Goal: Task Accomplishment & Management: Use online tool/utility

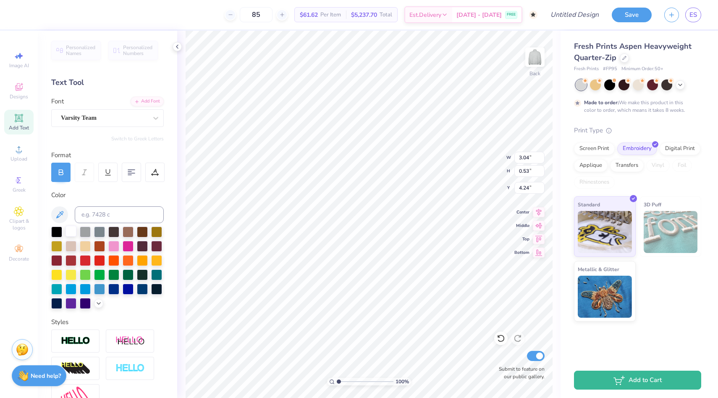
click at [69, 231] on div at bounding box center [70, 230] width 11 height 11
click at [98, 302] on icon at bounding box center [98, 302] width 7 height 7
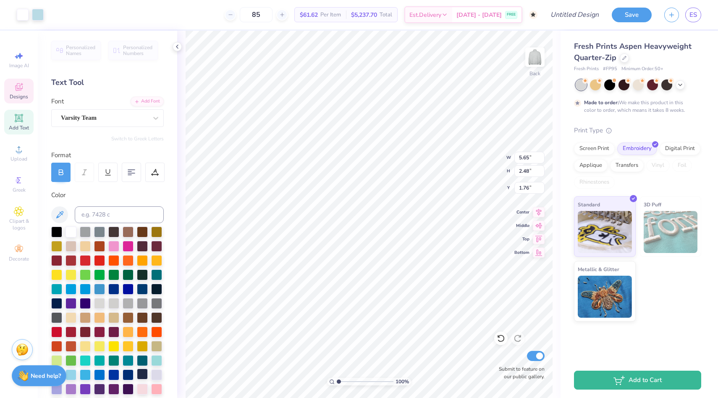
click at [142, 369] on div at bounding box center [142, 373] width 11 height 11
click at [71, 231] on div at bounding box center [70, 230] width 11 height 11
click at [165, 249] on div "Personalized Names Personalized Numbers Text Tool Add Font Font Varsity Team Sw…" at bounding box center [107, 214] width 139 height 367
click at [140, 375] on div at bounding box center [142, 373] width 11 height 11
type input "5.65"
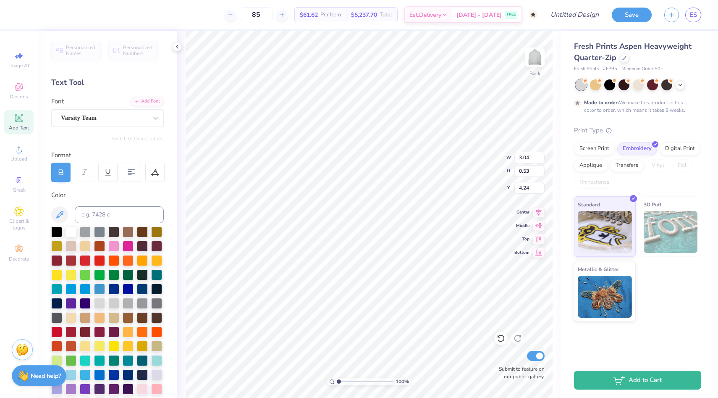
type input "2.48"
type input "1.76"
click at [142, 372] on div at bounding box center [142, 373] width 11 height 11
click at [36, 16] on div at bounding box center [38, 14] width 12 height 12
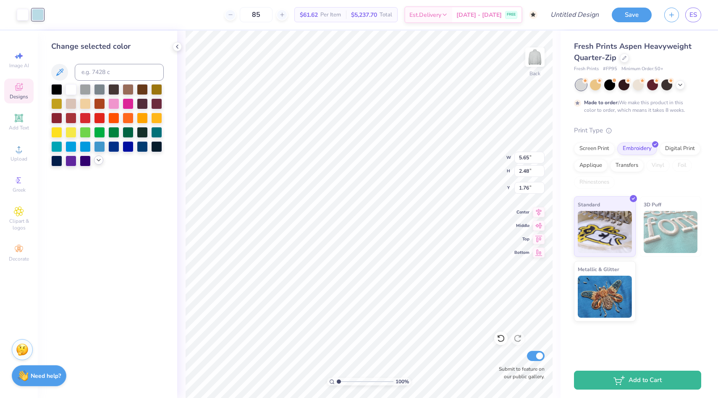
click at [97, 162] on icon at bounding box center [98, 160] width 7 height 7
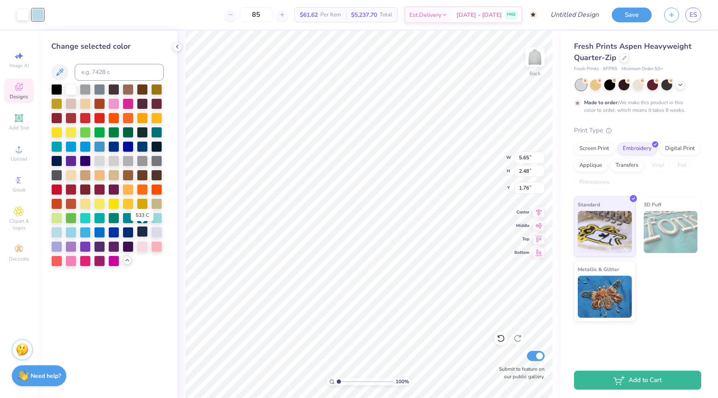
click at [143, 231] on div at bounding box center [142, 231] width 11 height 11
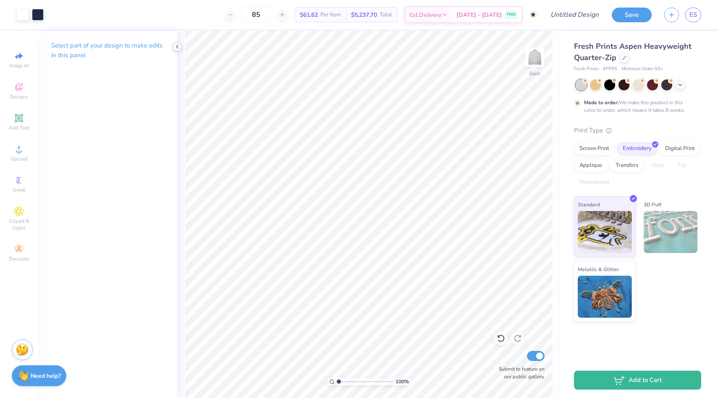
click at [176, 44] on icon at bounding box center [177, 46] width 7 height 7
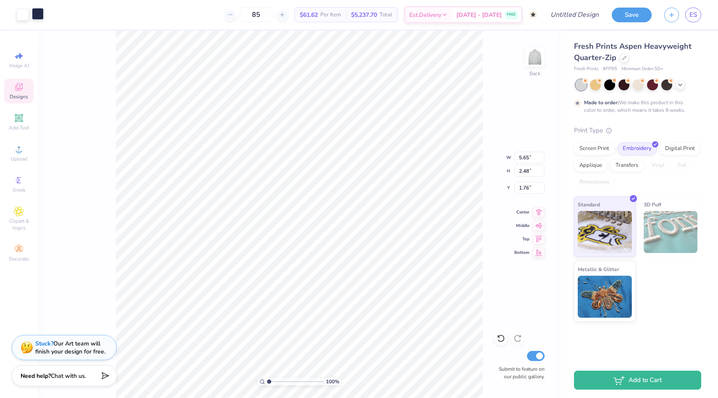
click at [38, 13] on div at bounding box center [38, 14] width 12 height 12
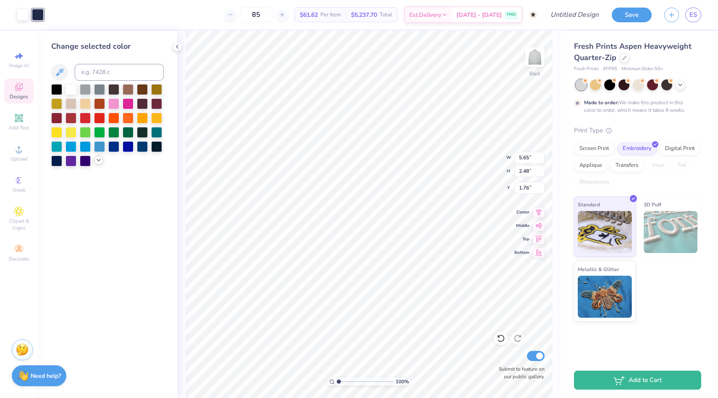
click at [102, 162] on div at bounding box center [107, 125] width 113 height 82
click at [99, 162] on icon at bounding box center [98, 160] width 7 height 7
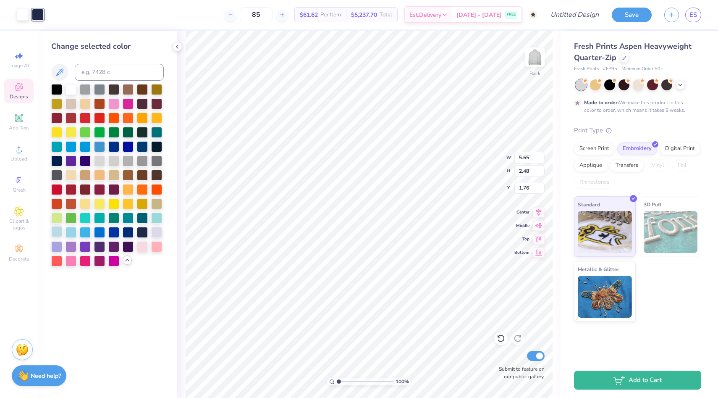
click at [56, 228] on div at bounding box center [56, 231] width 11 height 11
click at [25, 16] on div at bounding box center [23, 14] width 12 height 12
click at [142, 230] on div at bounding box center [142, 231] width 11 height 11
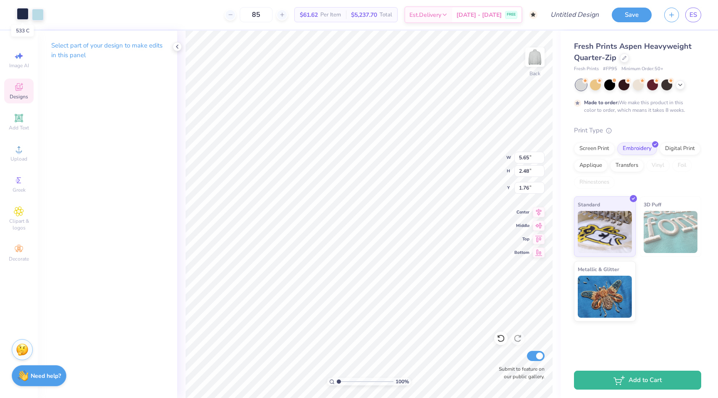
click at [24, 14] on div at bounding box center [23, 14] width 12 height 12
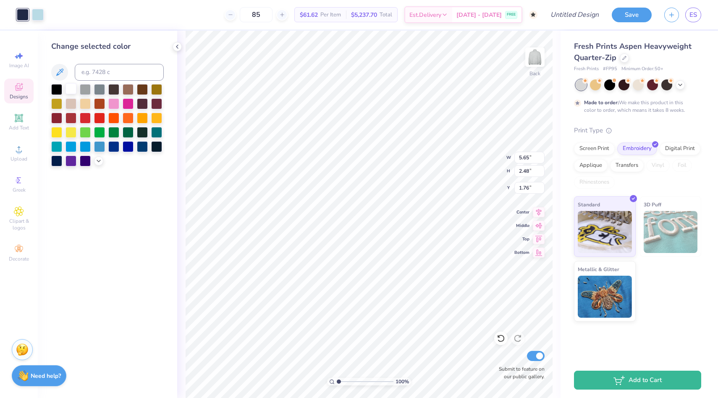
click at [73, 89] on div at bounding box center [70, 88] width 11 height 11
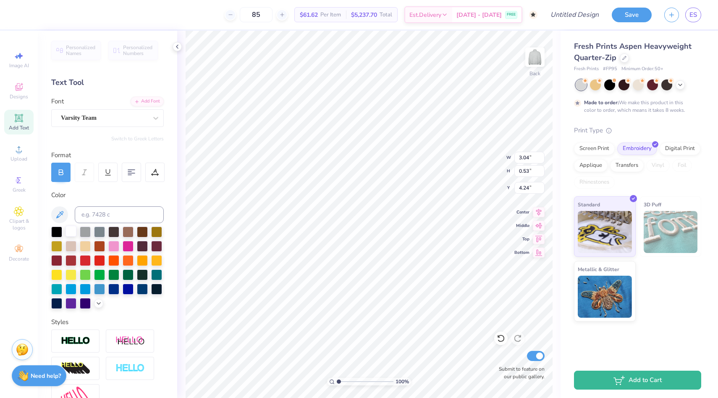
click at [73, 231] on div at bounding box center [70, 230] width 11 height 11
click at [620, 59] on div at bounding box center [624, 56] width 9 height 9
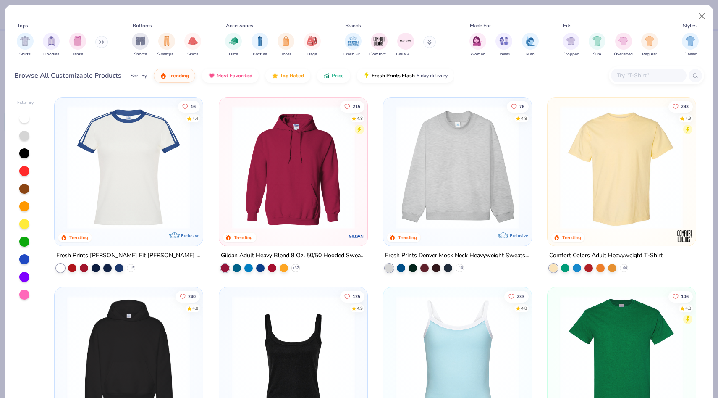
click at [497, 148] on img at bounding box center [457, 167] width 131 height 123
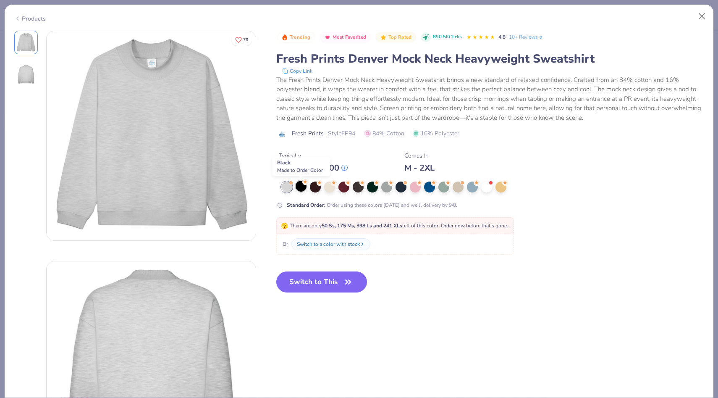
click at [301, 188] on div at bounding box center [301, 186] width 11 height 11
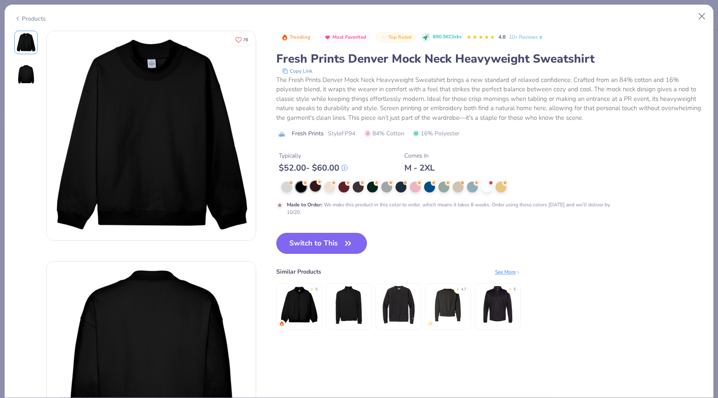
click at [314, 185] on div at bounding box center [315, 186] width 11 height 11
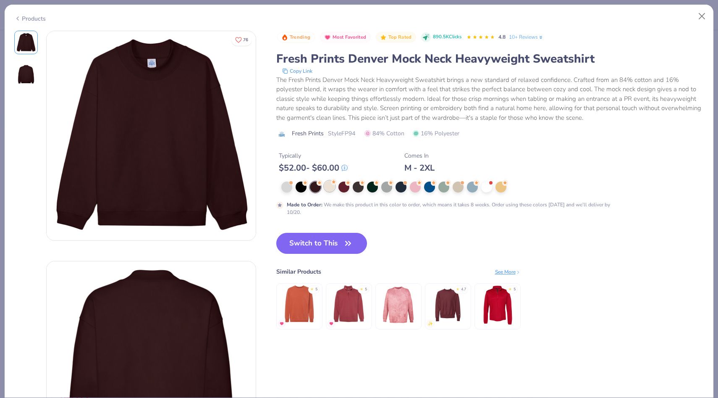
click at [329, 189] on div at bounding box center [329, 186] width 11 height 11
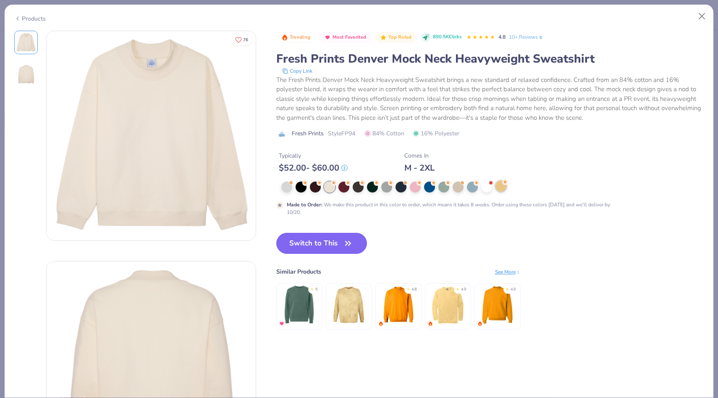
click at [501, 189] on div at bounding box center [500, 186] width 11 height 11
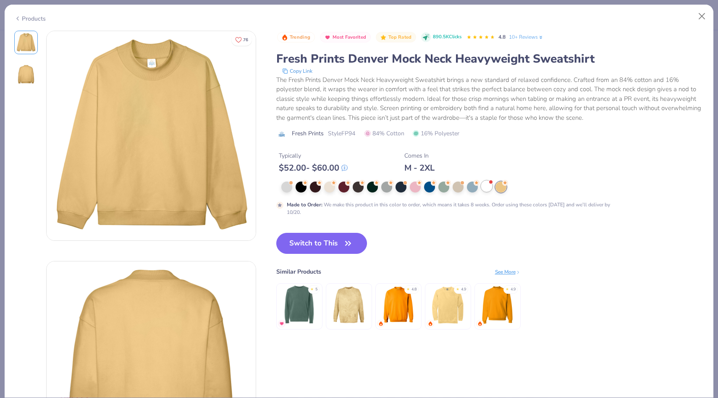
click at [485, 190] on div at bounding box center [486, 186] width 11 height 11
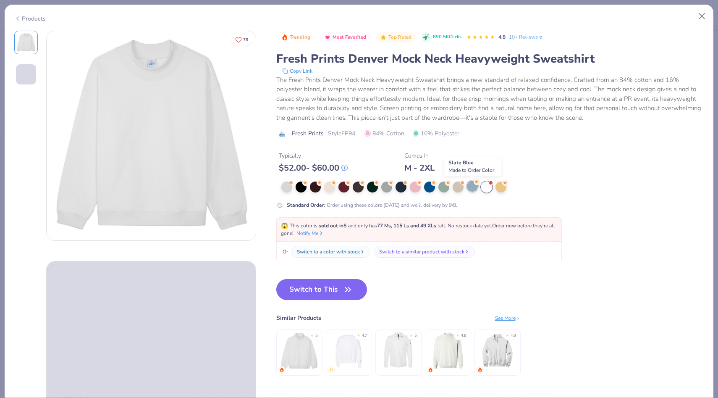
click at [474, 188] on div at bounding box center [472, 186] width 11 height 11
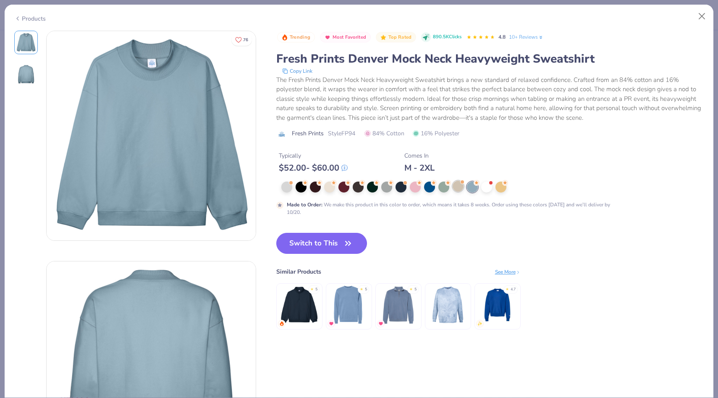
click at [458, 187] on div at bounding box center [458, 186] width 11 height 11
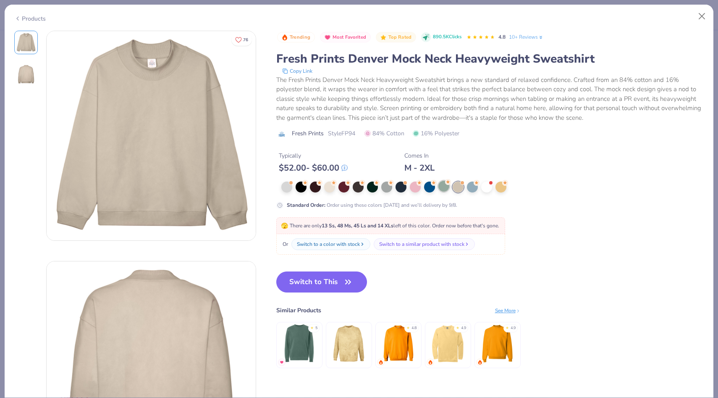
click at [308, 183] on circle at bounding box center [305, 183] width 6 height 6
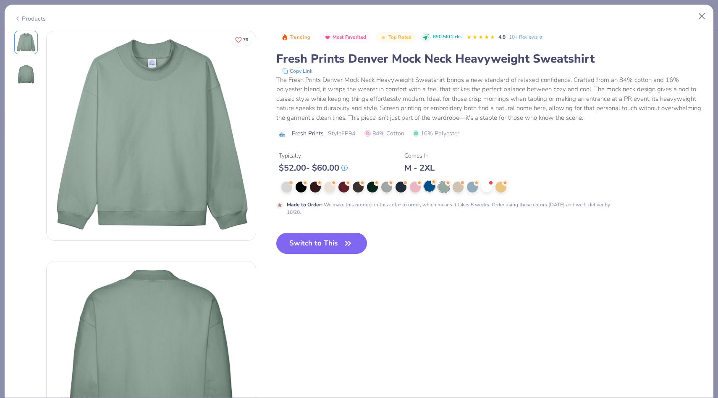
click at [429, 189] on div at bounding box center [429, 186] width 11 height 11
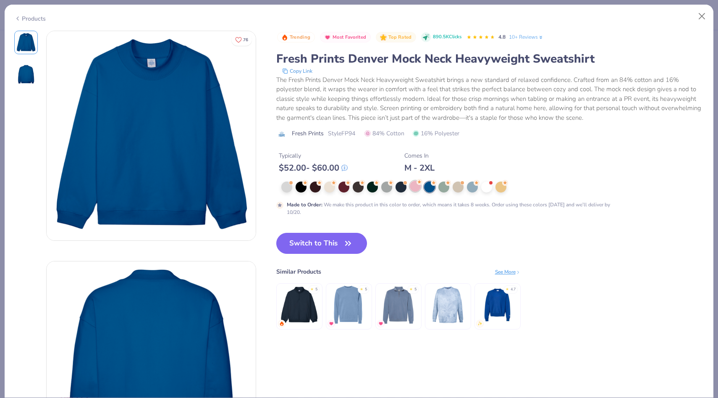
click at [413, 188] on div at bounding box center [415, 186] width 11 height 11
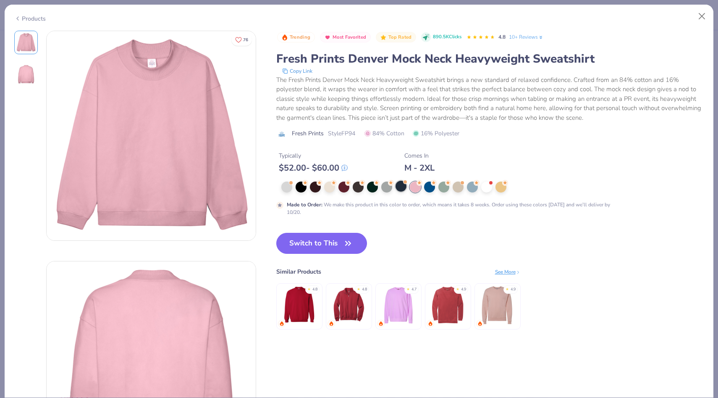
click at [403, 188] on div at bounding box center [400, 186] width 11 height 11
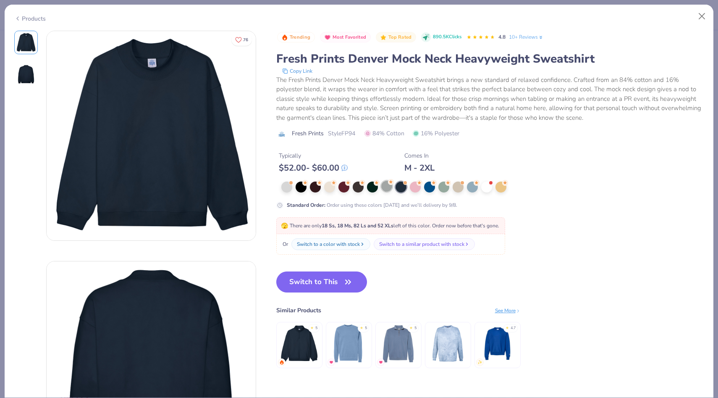
click at [390, 186] on div at bounding box center [386, 186] width 11 height 11
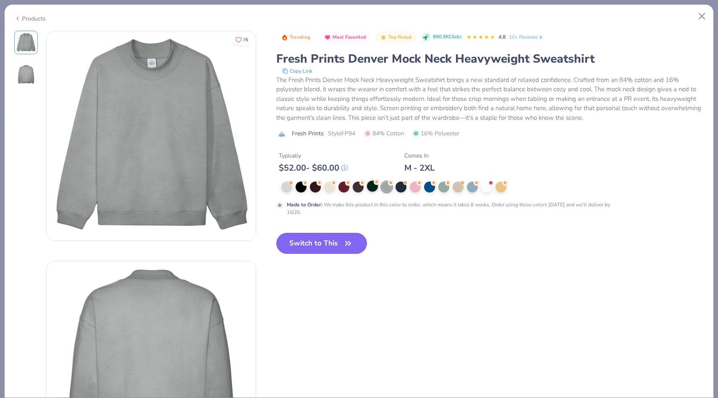
click at [372, 187] on div at bounding box center [372, 186] width 11 height 11
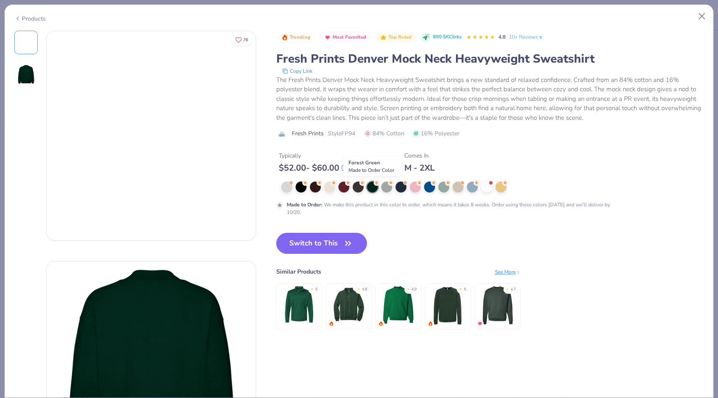
click at [372, 187] on div at bounding box center [372, 186] width 11 height 11
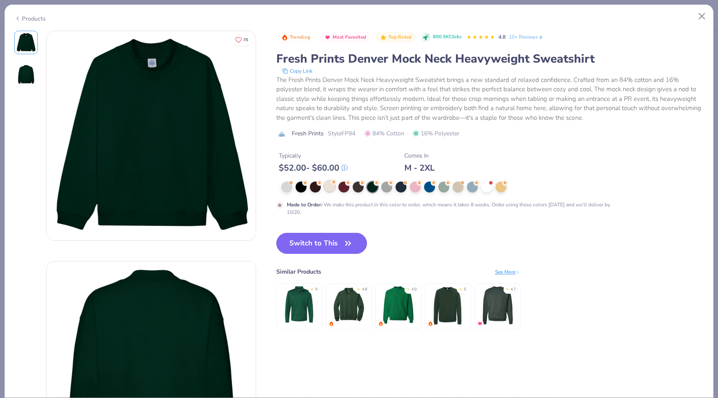
click at [326, 185] on div at bounding box center [329, 186] width 11 height 11
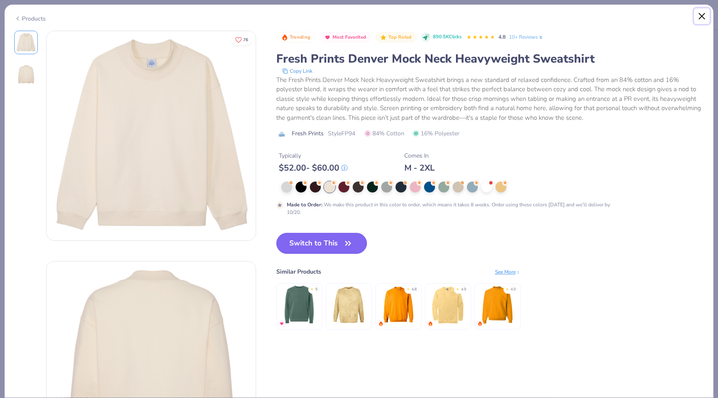
click at [701, 18] on button "Close" at bounding box center [702, 16] width 16 height 16
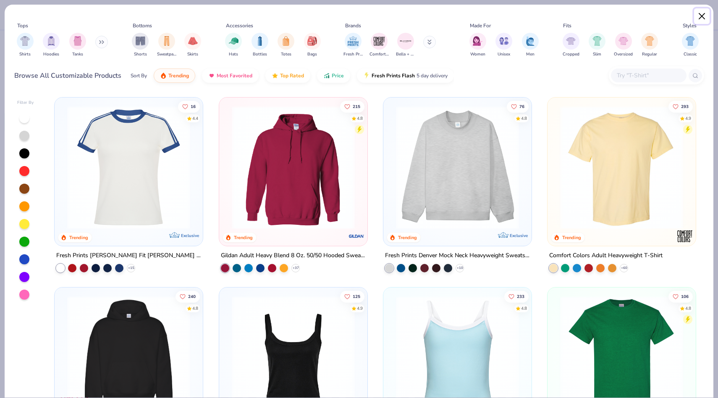
click at [701, 16] on button "Close" at bounding box center [702, 16] width 16 height 16
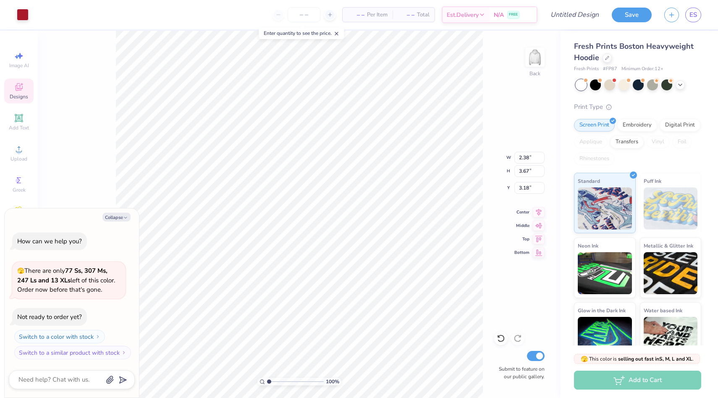
type textarea "x"
type input "2.71"
type input "3.98"
type input "3.02"
type textarea "x"
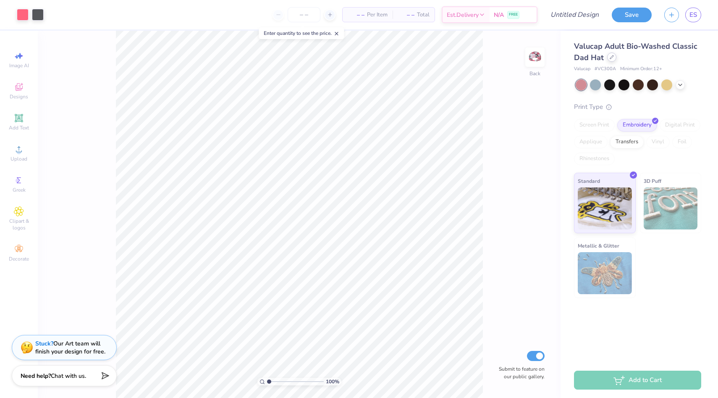
click at [612, 58] on icon at bounding box center [612, 57] width 4 height 4
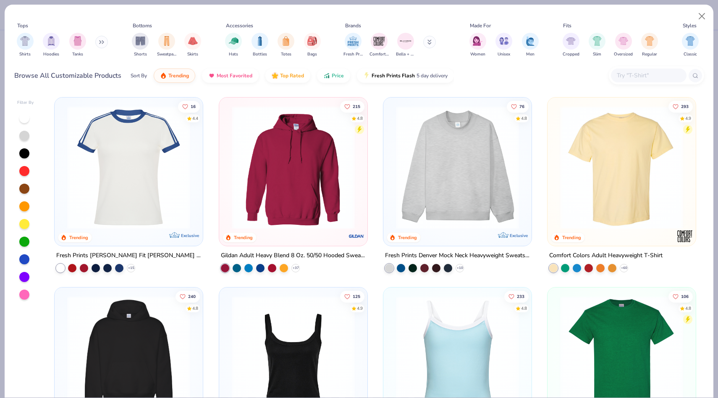
click at [472, 161] on img at bounding box center [457, 167] width 131 height 123
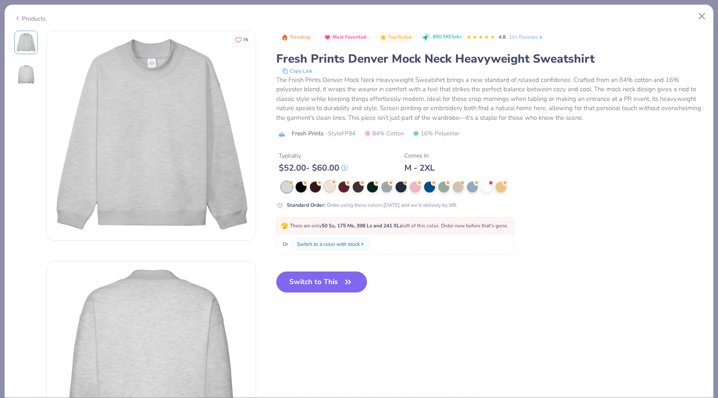
click at [328, 189] on div at bounding box center [329, 186] width 11 height 11
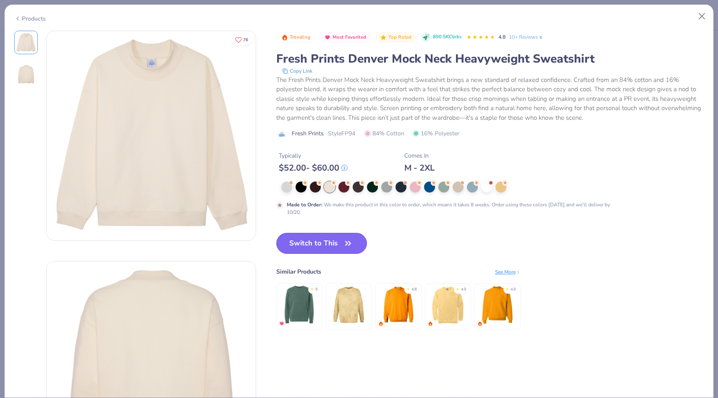
click at [329, 243] on button "Switch to This" at bounding box center [321, 243] width 91 height 21
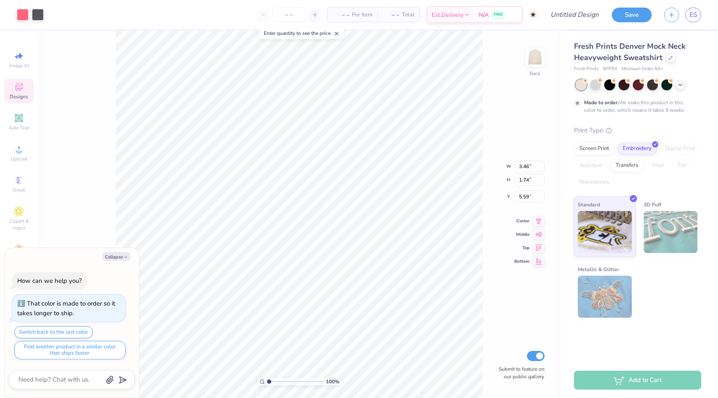
type textarea "x"
type input "1.26"
click at [22, 14] on div at bounding box center [23, 14] width 12 height 12
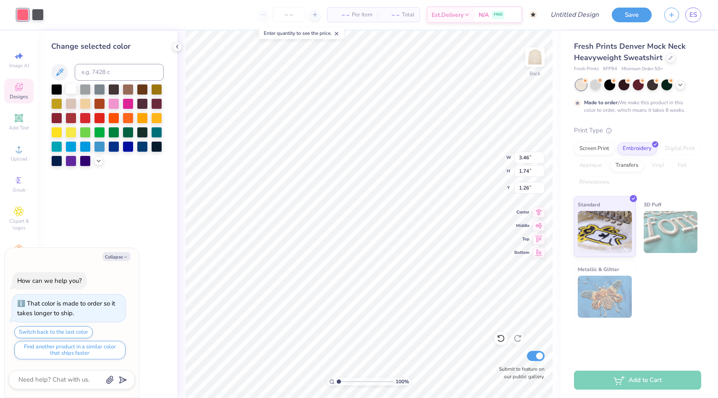
click at [75, 89] on div at bounding box center [70, 88] width 11 height 11
click at [42, 16] on div at bounding box center [38, 14] width 12 height 12
click at [99, 162] on icon at bounding box center [98, 160] width 7 height 7
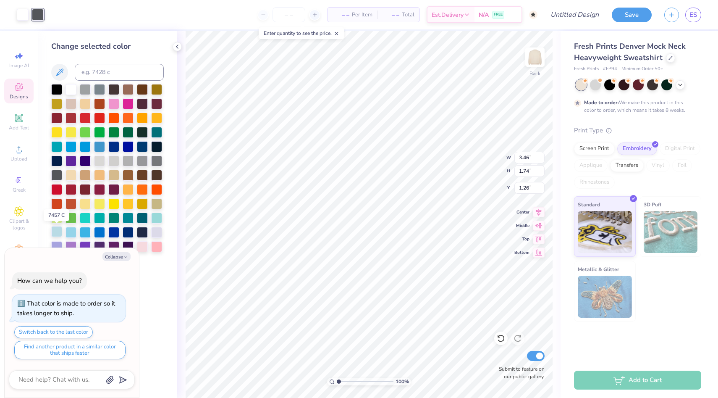
click at [59, 232] on div at bounding box center [56, 231] width 11 height 11
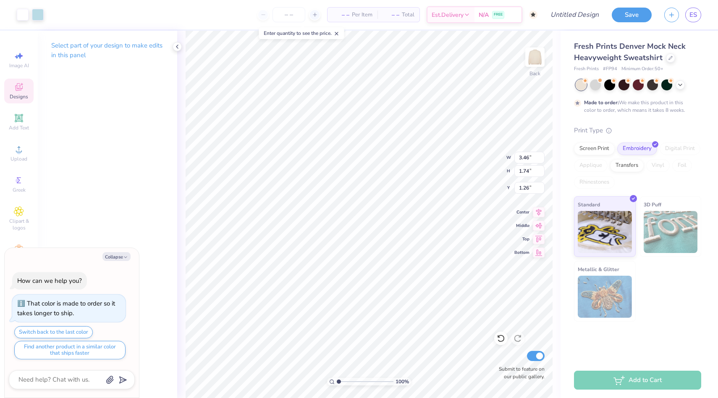
type textarea "x"
type input "4.58"
type input "2.31"
type input "0.69"
type textarea "x"
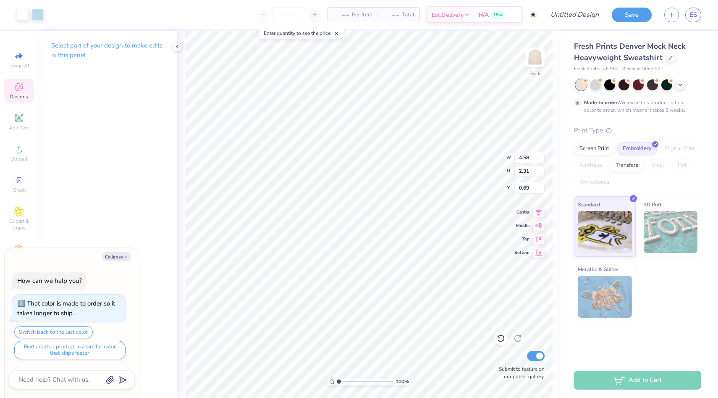
type input "1.85"
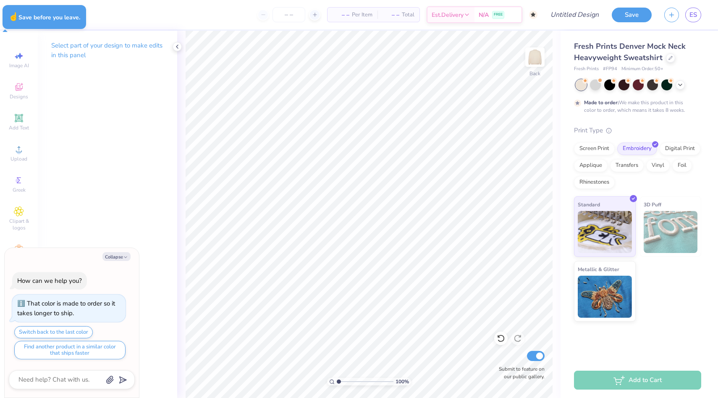
type textarea "x"
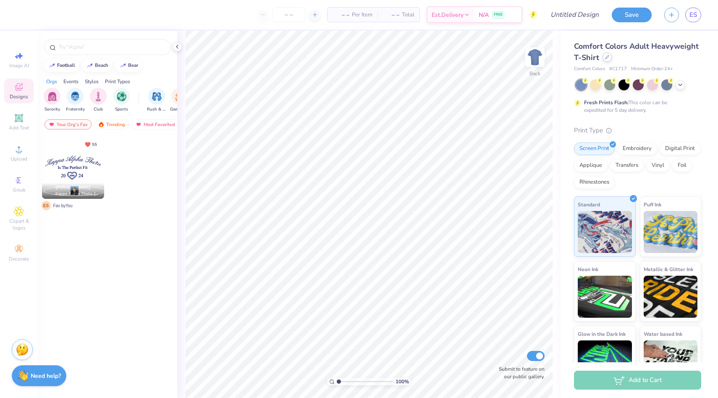
click at [609, 61] on div at bounding box center [606, 56] width 9 height 9
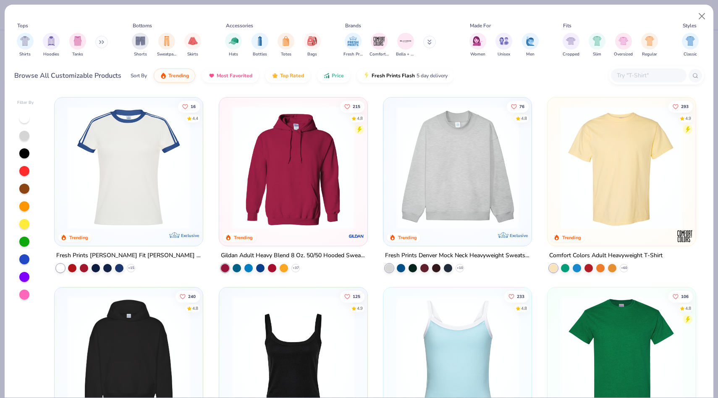
click at [471, 154] on img at bounding box center [457, 167] width 131 height 123
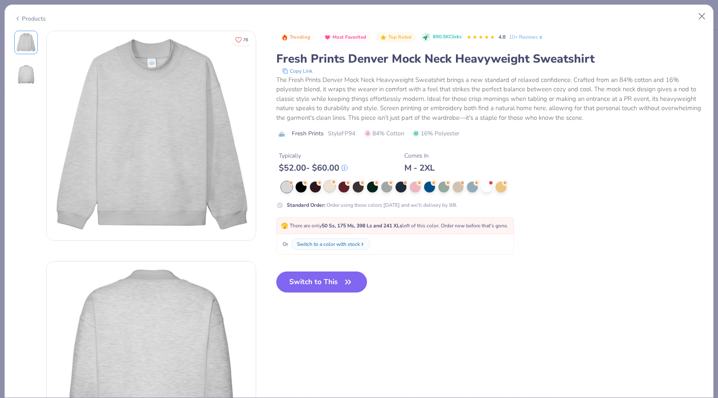
click at [329, 185] on div at bounding box center [329, 186] width 11 height 11
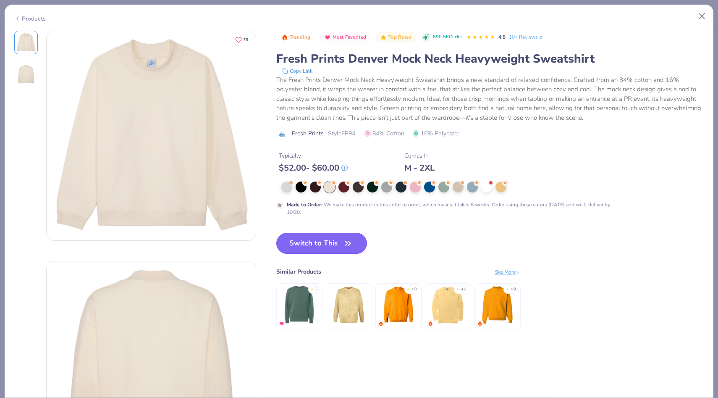
click at [298, 246] on button "Switch to This" at bounding box center [321, 243] width 91 height 21
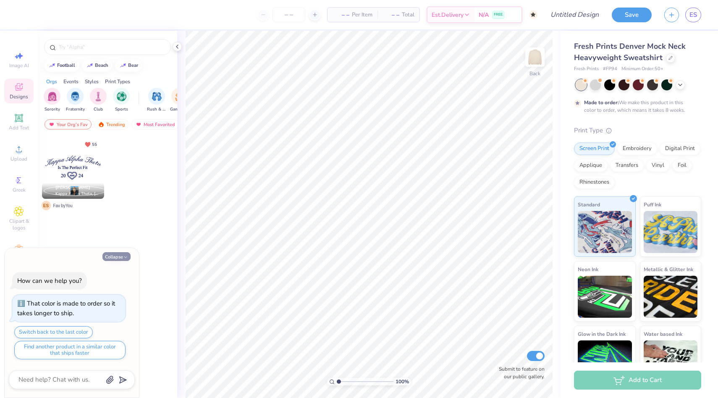
click at [120, 259] on button "Collapse" at bounding box center [116, 256] width 28 height 9
type textarea "x"
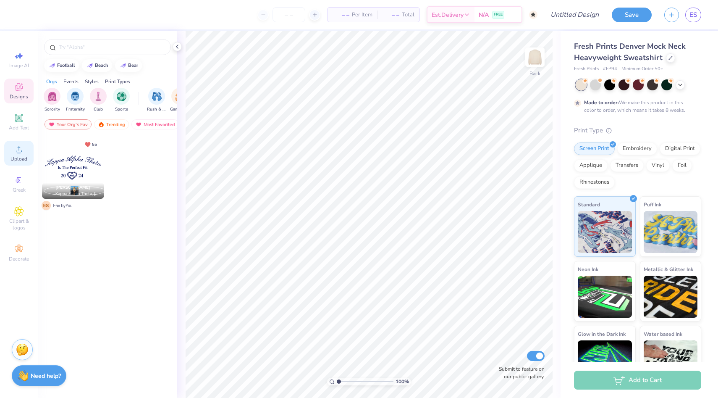
click at [21, 160] on span "Upload" at bounding box center [18, 158] width 17 height 7
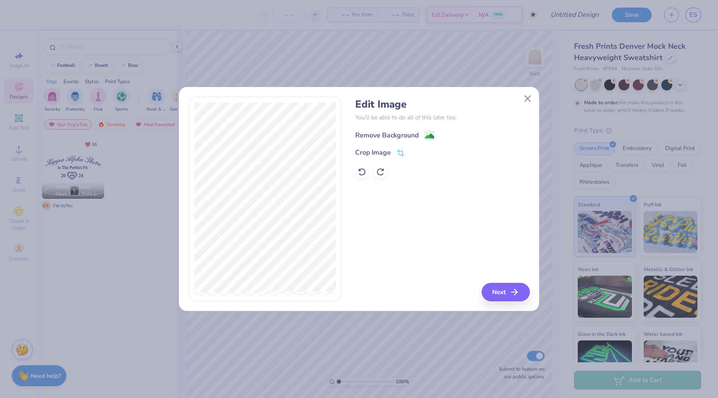
click at [383, 138] on div "Remove Background" at bounding box center [386, 135] width 63 height 10
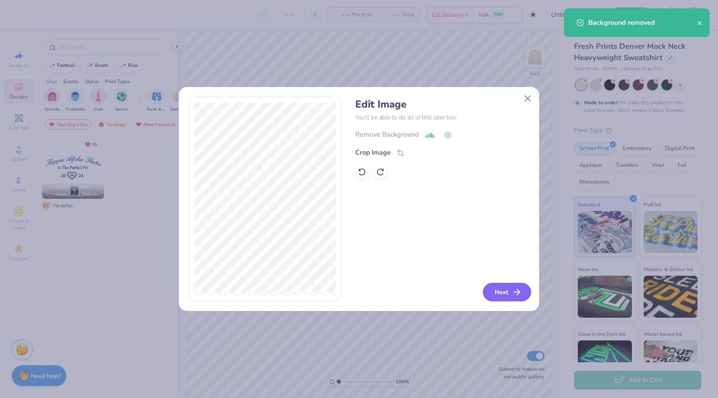
click at [497, 293] on button "Next" at bounding box center [507, 292] width 48 height 18
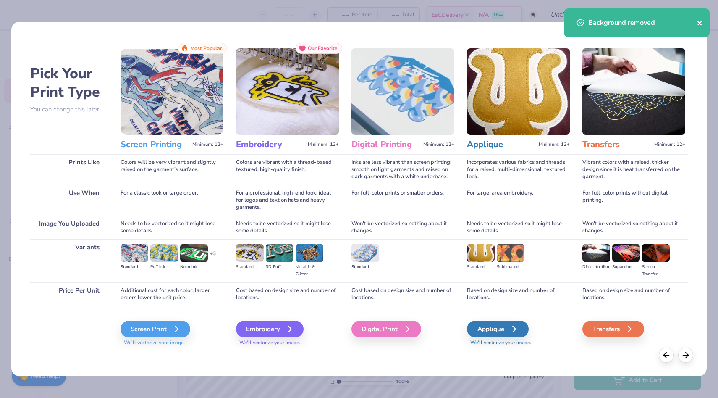
click at [700, 24] on icon "close" at bounding box center [699, 23] width 4 height 4
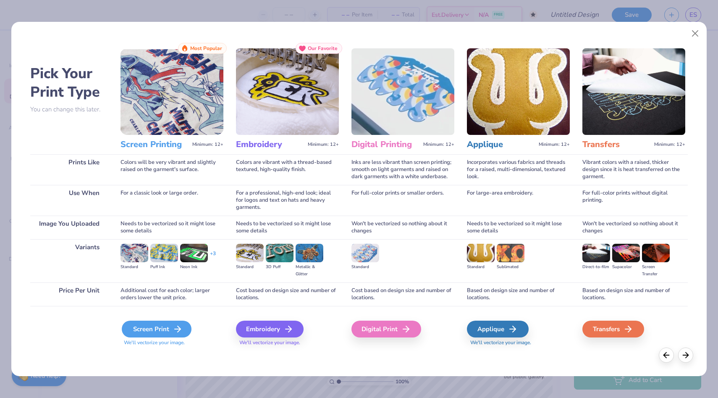
click at [177, 330] on icon at bounding box center [178, 329] width 10 height 10
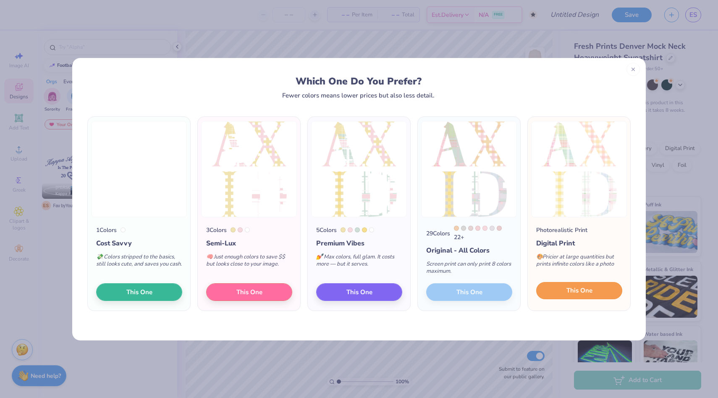
click at [576, 296] on button "This One" at bounding box center [579, 291] width 86 height 18
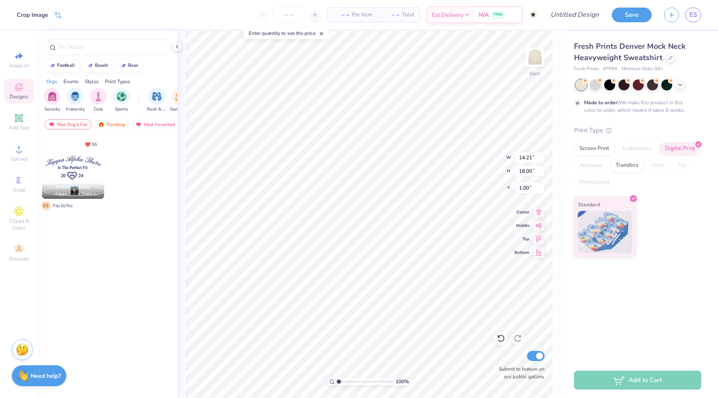
type input "7.85"
type input "9.93"
type input "0.90"
type input "4.04"
type input "5.11"
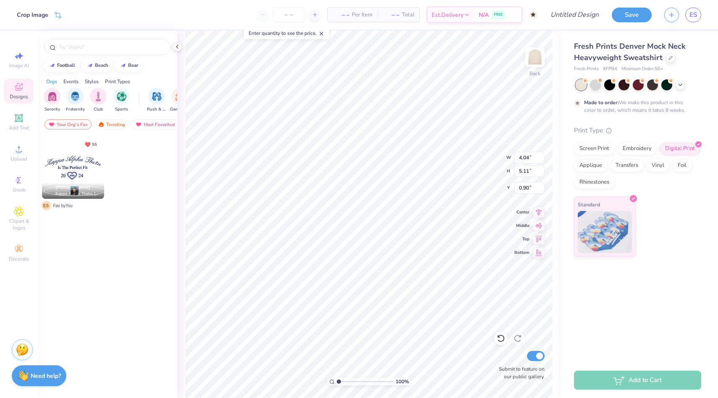
type input "0.68"
click at [541, 54] on img at bounding box center [535, 57] width 34 height 34
click at [532, 57] on img at bounding box center [535, 57] width 34 height 34
click at [676, 84] on div at bounding box center [679, 83] width 9 height 9
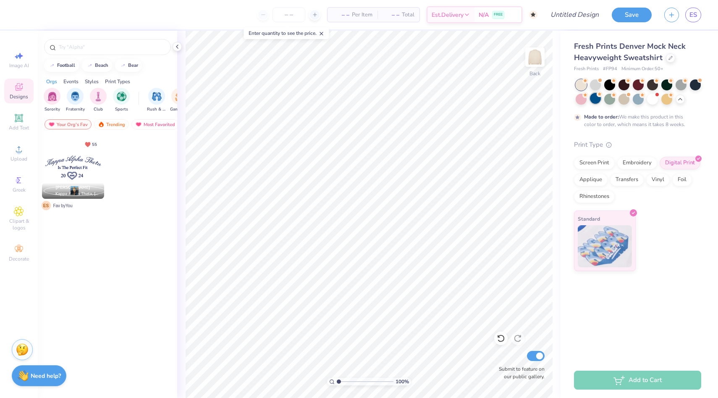
click at [594, 97] on div at bounding box center [595, 98] width 11 height 11
click at [636, 99] on div at bounding box center [638, 98] width 11 height 11
click at [652, 102] on div at bounding box center [652, 98] width 11 height 11
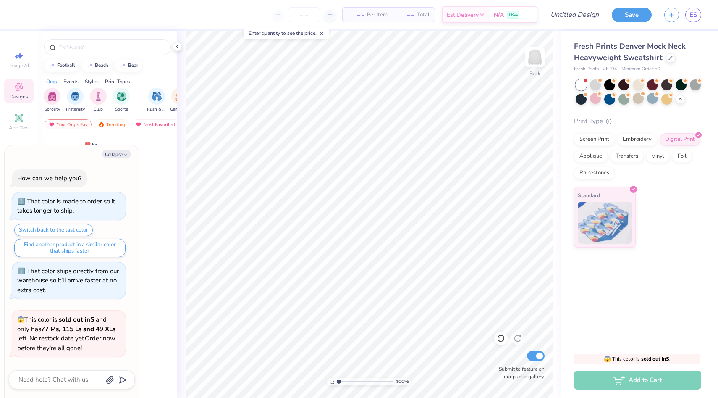
scroll to position [177, 0]
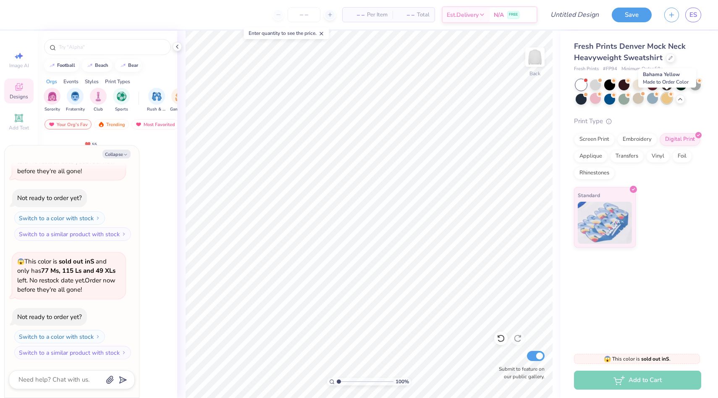
click at [668, 98] on div at bounding box center [666, 98] width 11 height 11
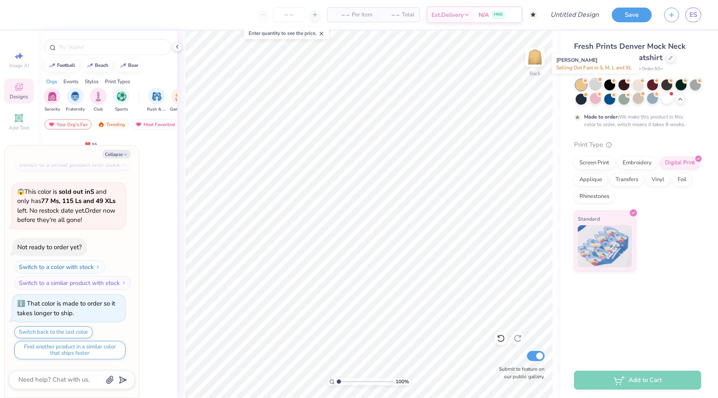
click at [593, 85] on div at bounding box center [595, 84] width 11 height 11
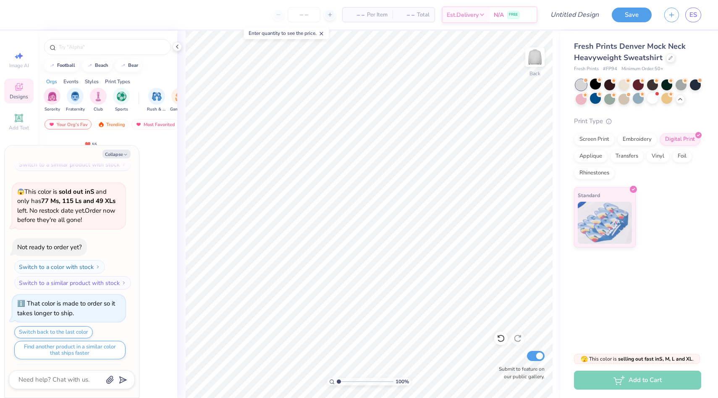
scroll to position [397, 0]
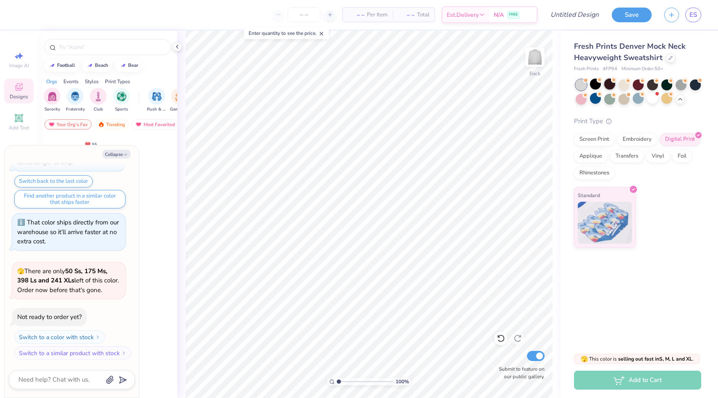
click at [604, 85] on div at bounding box center [609, 84] width 11 height 11
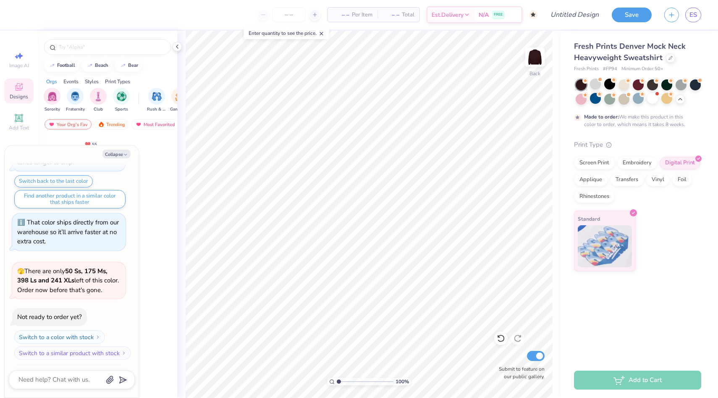
scroll to position [467, 0]
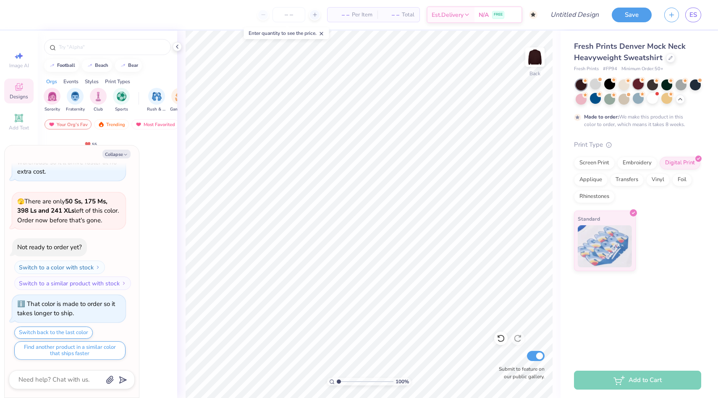
click at [633, 85] on div at bounding box center [638, 84] width 11 height 11
click at [639, 86] on div at bounding box center [638, 84] width 11 height 11
click at [50, 97] on img "filter for Sorority" at bounding box center [52, 96] width 10 height 10
click at [111, 151] on button "Collapse" at bounding box center [116, 153] width 28 height 9
type textarea "x"
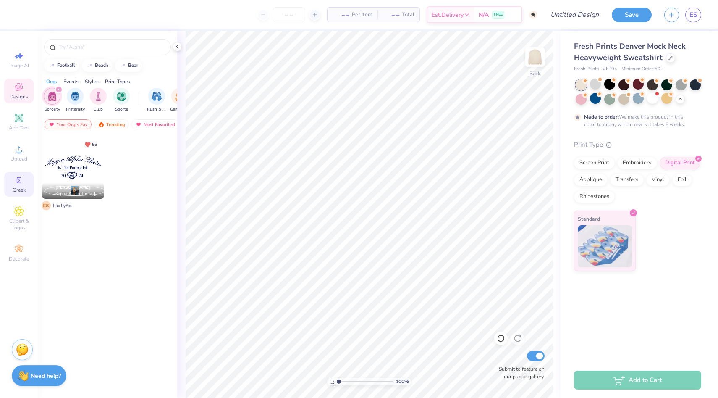
click at [18, 189] on span "Greek" at bounding box center [19, 189] width 13 height 7
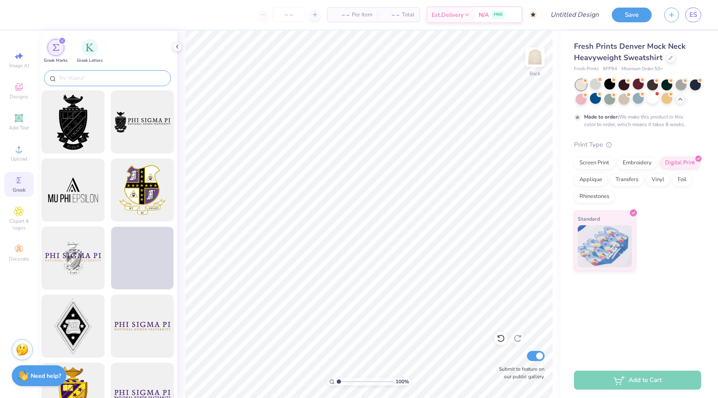
click at [94, 76] on input "text" at bounding box center [111, 78] width 107 height 8
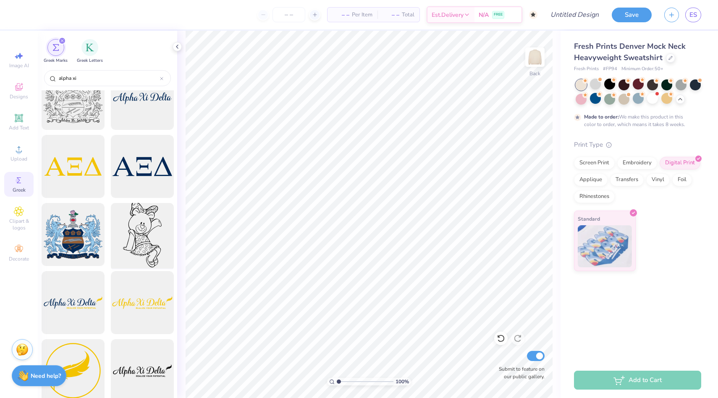
scroll to position [0, 0]
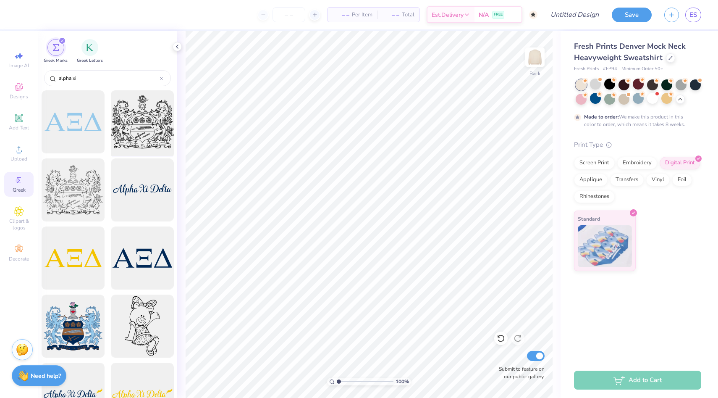
type input "alpha xi"
click at [149, 136] on div at bounding box center [141, 121] width 69 height 69
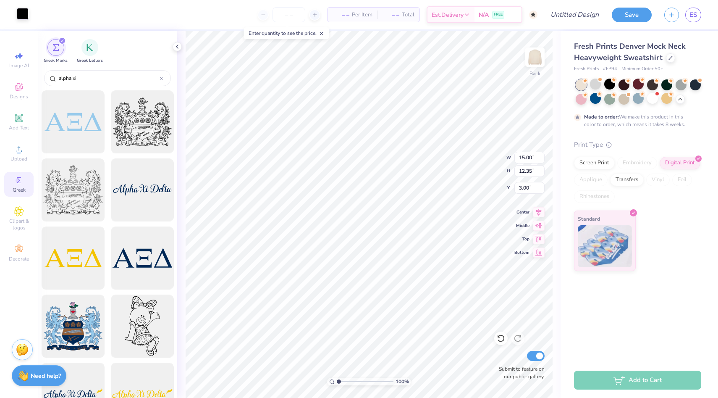
click at [19, 20] on div at bounding box center [23, 14] width 12 height 12
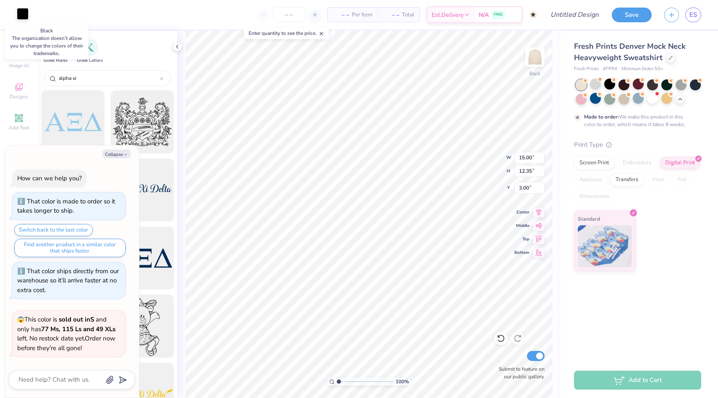
scroll to position [509, 0]
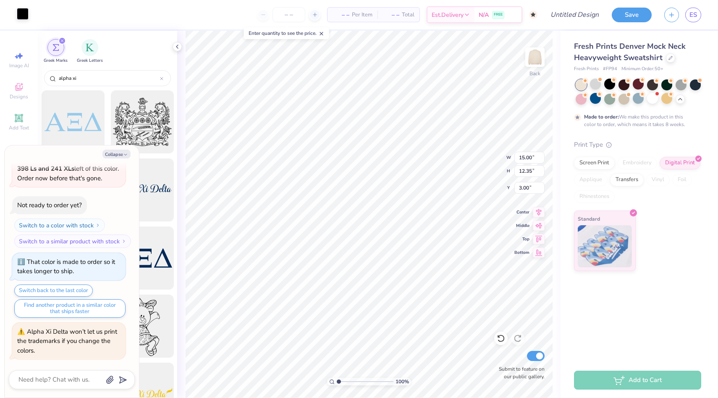
click at [23, 10] on div at bounding box center [23, 14] width 12 height 12
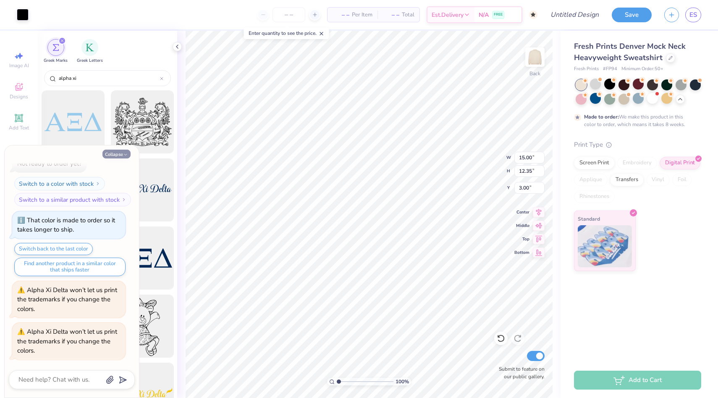
click at [118, 156] on button "Collapse" at bounding box center [116, 153] width 28 height 9
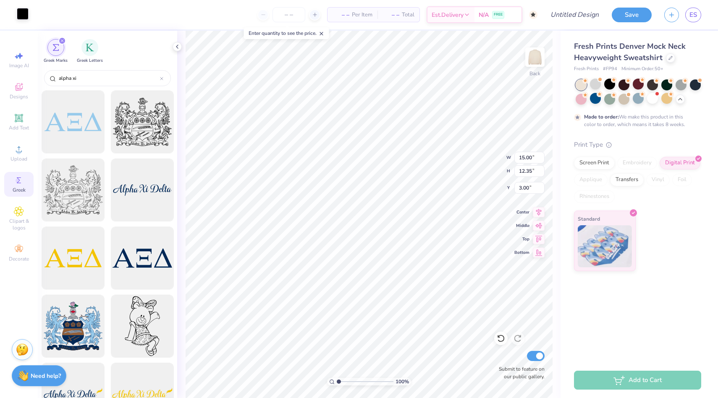
click at [24, 16] on div at bounding box center [23, 14] width 12 height 12
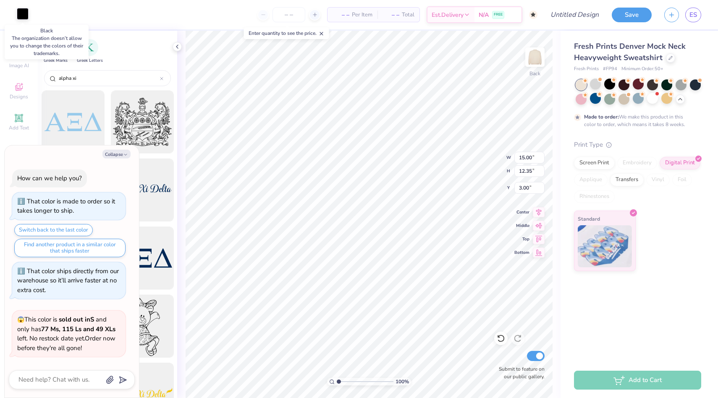
scroll to position [592, 0]
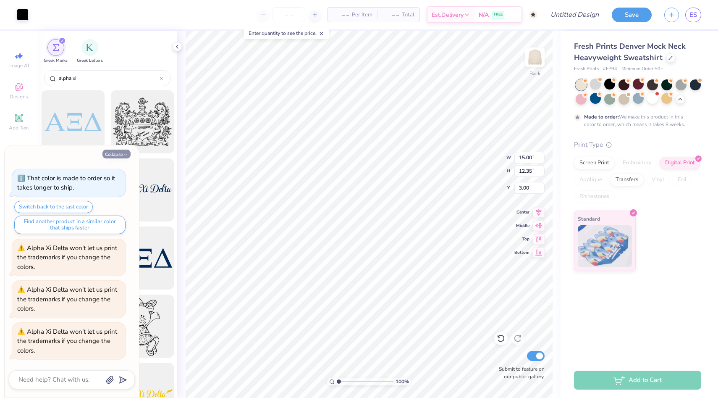
click at [123, 154] on button "Collapse" at bounding box center [116, 153] width 28 height 9
type textarea "x"
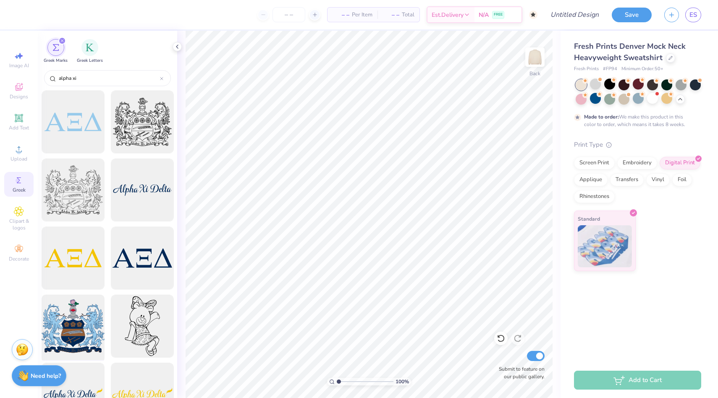
click at [76, 336] on div at bounding box center [72, 325] width 69 height 69
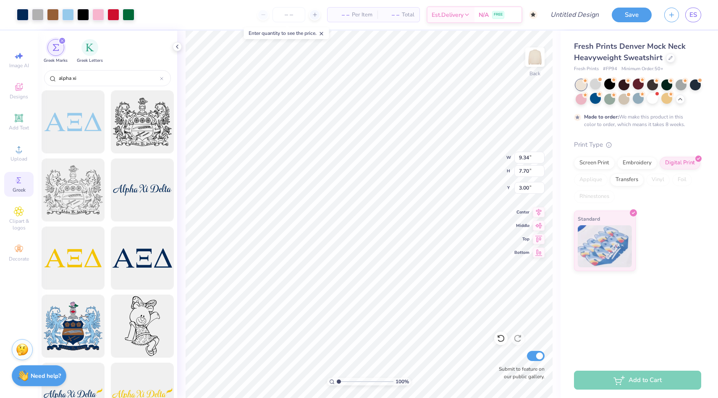
type input "0.50"
type input "5.22"
type input "4.30"
type input "0.85"
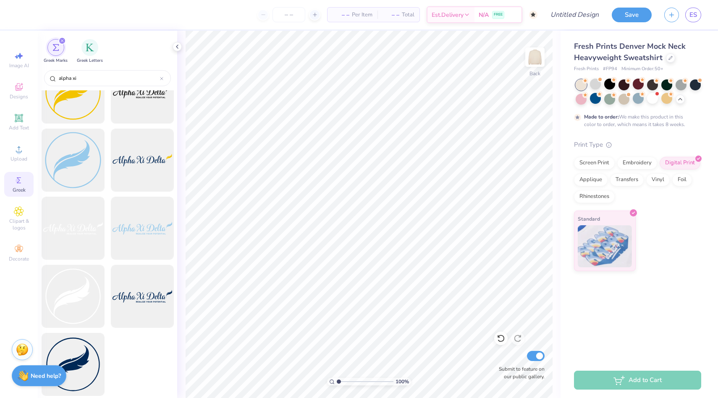
scroll to position [0, 0]
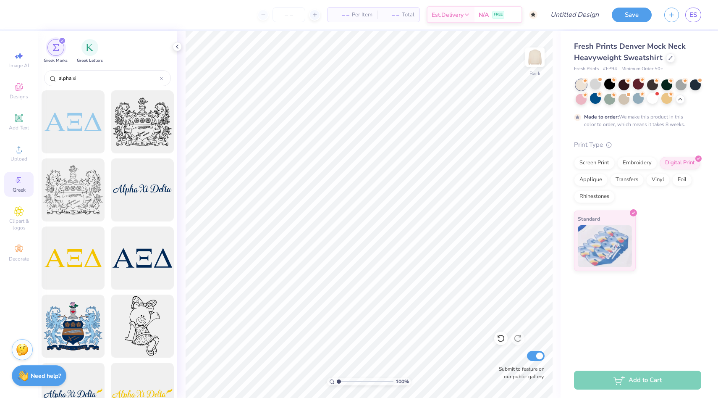
click at [58, 44] on img "filter for Greek Marks" at bounding box center [55, 47] width 7 height 7
click at [62, 37] on div "Greek Marks Greek Letters" at bounding box center [107, 49] width 139 height 37
click at [62, 39] on icon "filter for Greek Marks" at bounding box center [61, 40] width 3 height 3
click at [23, 88] on icon at bounding box center [19, 87] width 10 height 10
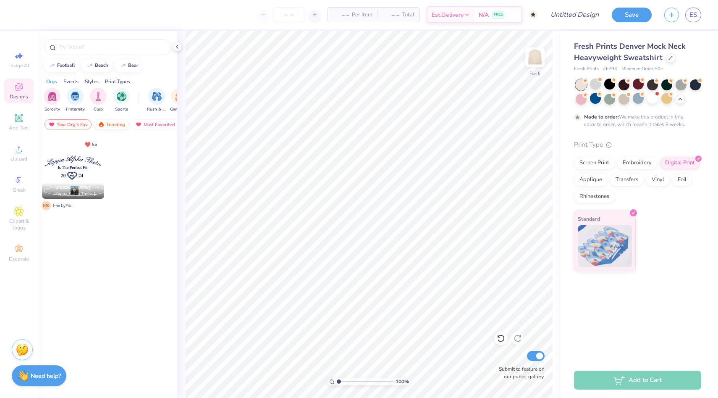
click at [107, 125] on div "Trending" at bounding box center [111, 124] width 35 height 10
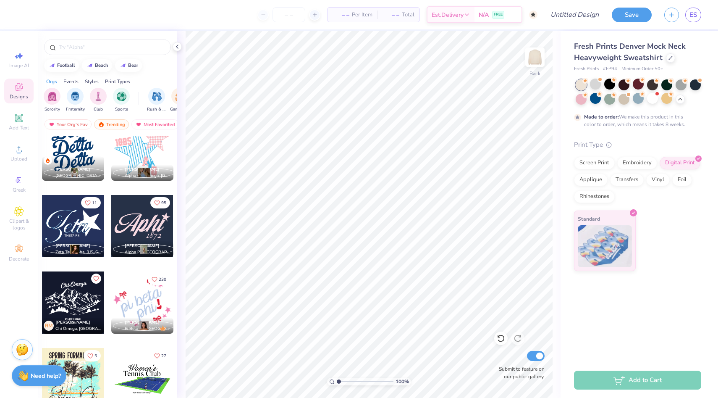
scroll to position [3042, 0]
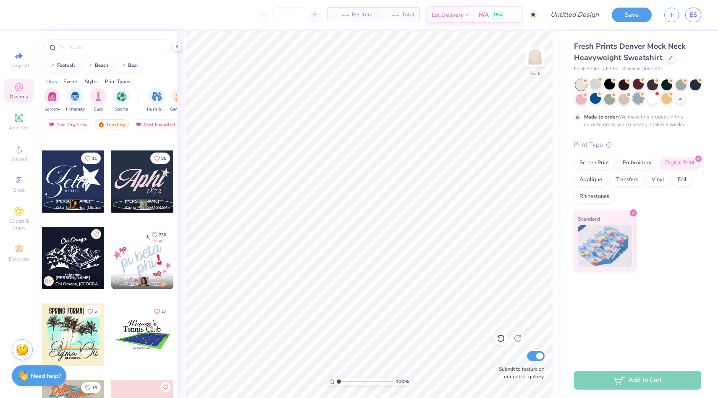
click at [638, 97] on div at bounding box center [638, 98] width 11 height 11
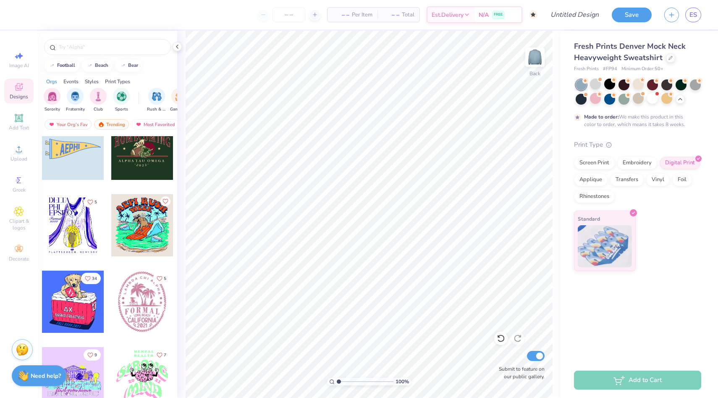
scroll to position [6128, 0]
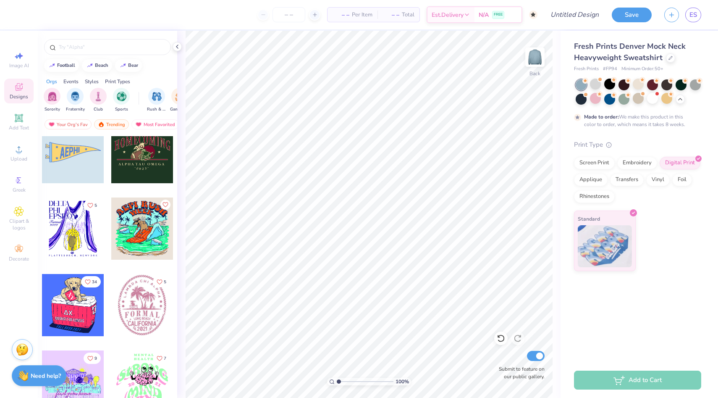
click at [85, 169] on div at bounding box center [73, 152] width 62 height 62
type input "1.16"
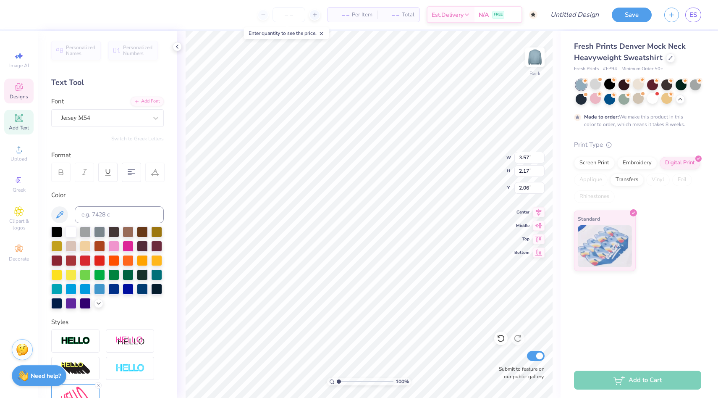
type textarea "Axid"
type input "10.07"
type input "3.68"
type input "1.16"
click at [24, 13] on div at bounding box center [23, 14] width 12 height 12
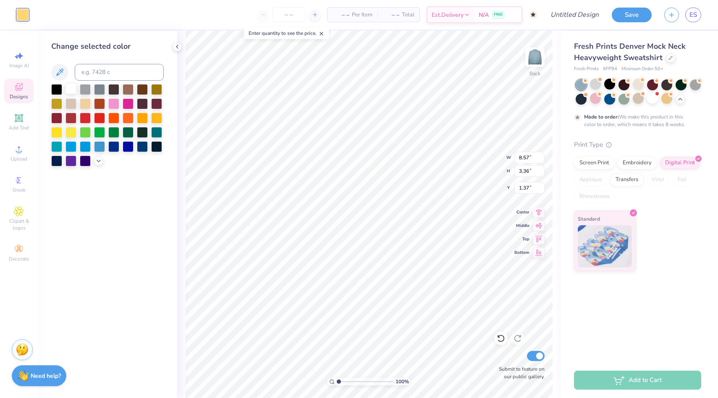
click at [69, 89] on div at bounding box center [70, 88] width 11 height 11
click at [101, 160] on icon at bounding box center [98, 160] width 7 height 7
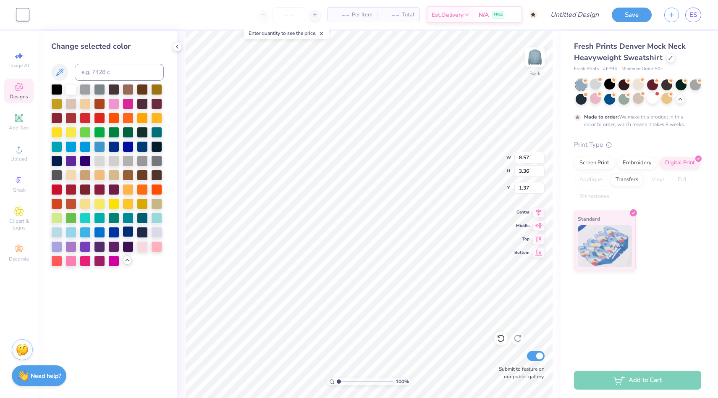
click at [125, 233] on div at bounding box center [128, 231] width 11 height 11
click at [640, 83] on div at bounding box center [638, 84] width 11 height 11
click at [57, 231] on div at bounding box center [56, 231] width 11 height 11
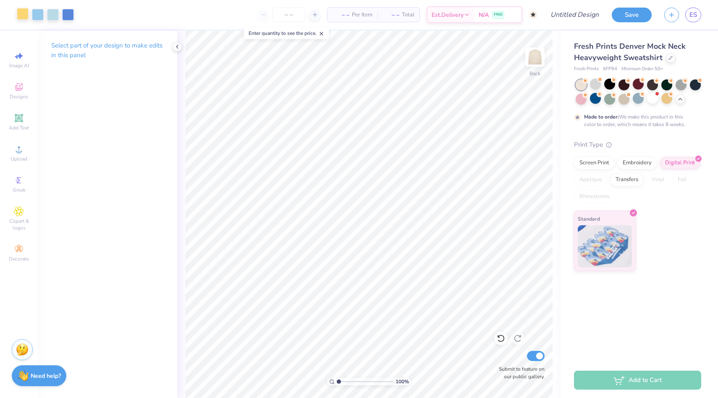
click at [24, 13] on div at bounding box center [23, 14] width 12 height 12
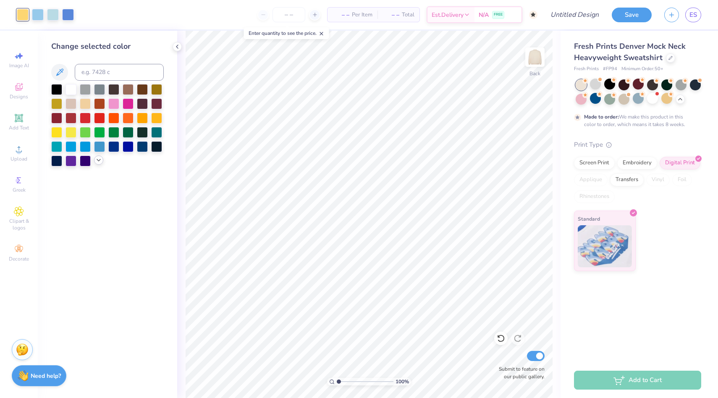
click at [99, 160] on icon at bounding box center [98, 160] width 7 height 7
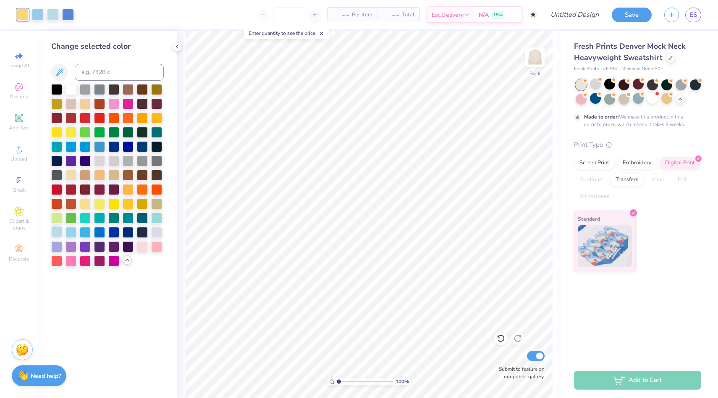
click at [58, 229] on div at bounding box center [56, 231] width 11 height 11
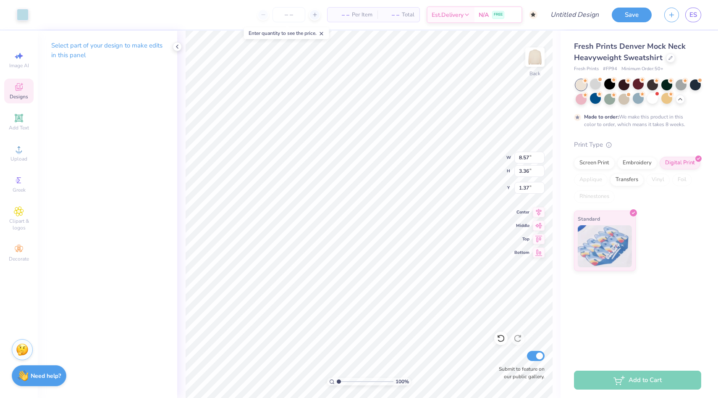
type input "1.32"
